Goal: Task Accomplishment & Management: Manage account settings

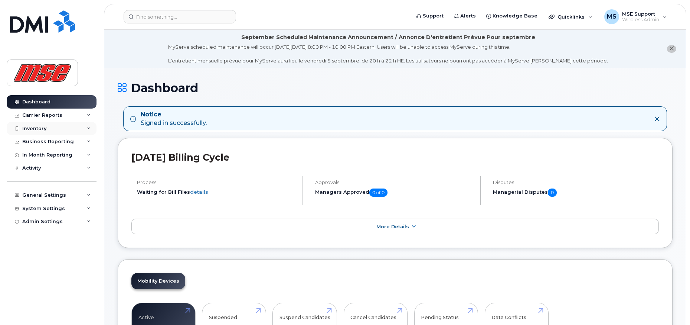
click at [43, 129] on div "Inventory" at bounding box center [34, 129] width 24 height 6
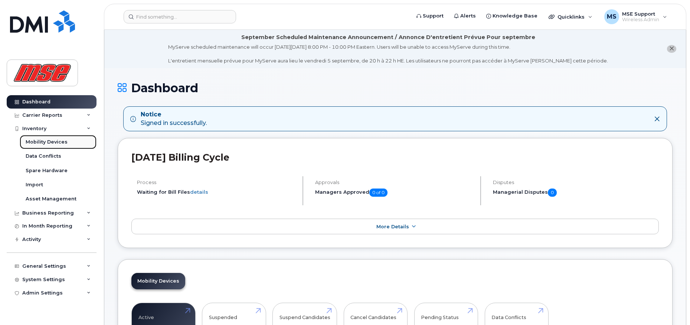
click at [42, 141] on div "Mobility Devices" at bounding box center [47, 142] width 42 height 7
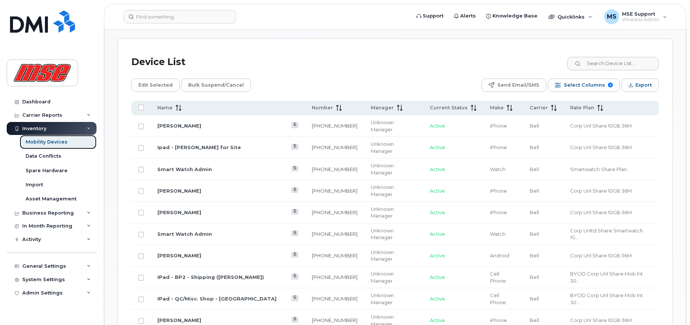
scroll to position [371, 0]
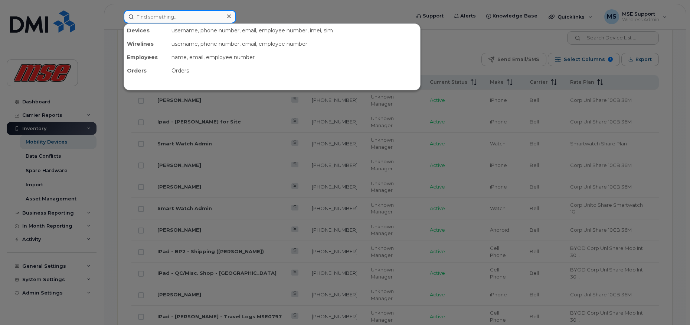
click at [206, 17] on input at bounding box center [180, 16] width 113 height 13
click at [226, 215] on div at bounding box center [345, 162] width 690 height 325
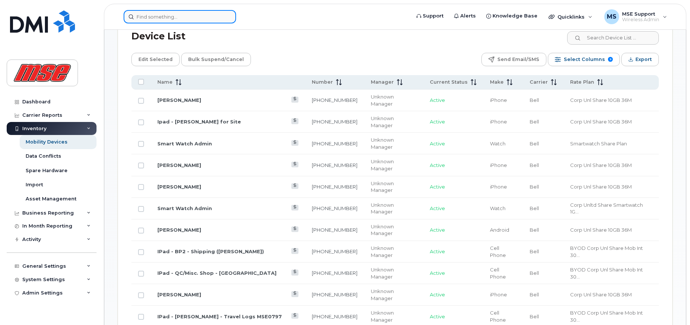
click at [176, 17] on input at bounding box center [180, 16] width 113 height 13
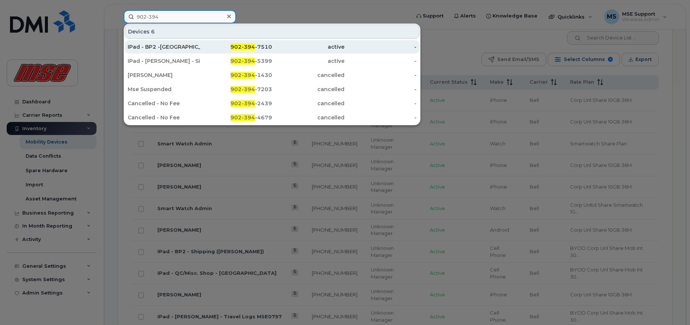
type input "902-394"
click at [181, 46] on div "IPad - BP2 -High Bay IT-295" at bounding box center [164, 46] width 72 height 7
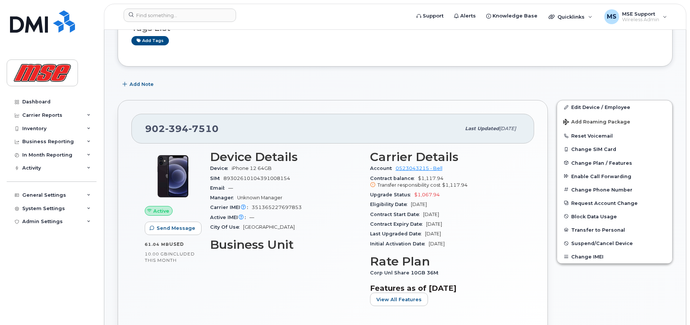
scroll to position [111, 0]
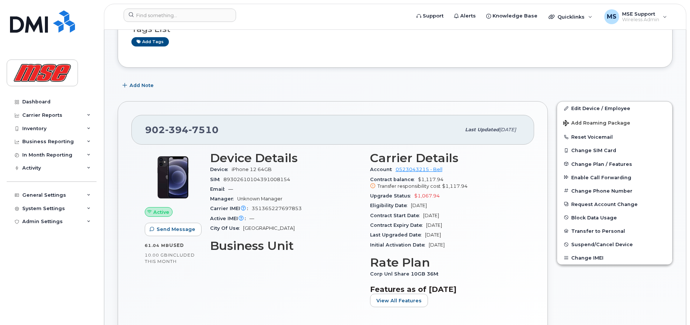
click at [231, 291] on div "Device Details Device iPhone 12 64GB SIM 89302610104391008154 Email — Manager U…" at bounding box center [286, 232] width 160 height 170
click at [432, 170] on link "0523043215 - Bell" at bounding box center [419, 169] width 47 height 6
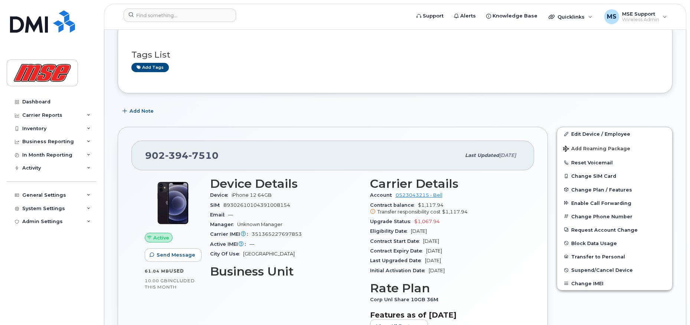
scroll to position [111, 0]
